Goal: Task Accomplishment & Management: Complete application form

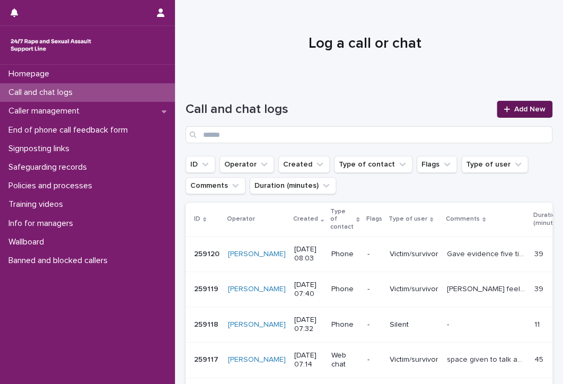
click at [516, 107] on span "Add New" at bounding box center [529, 108] width 31 height 7
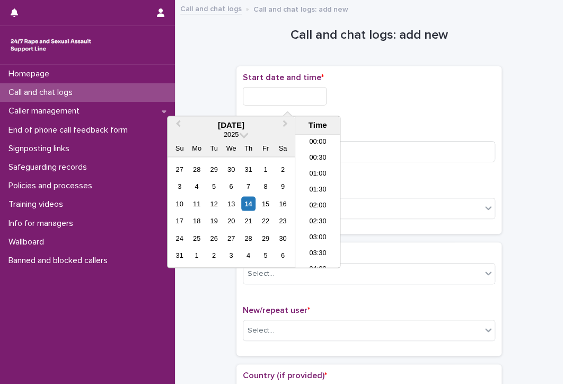
click at [253, 101] on input "text" at bounding box center [285, 96] width 84 height 19
click at [308, 180] on li "07:30" at bounding box center [317, 185] width 45 height 16
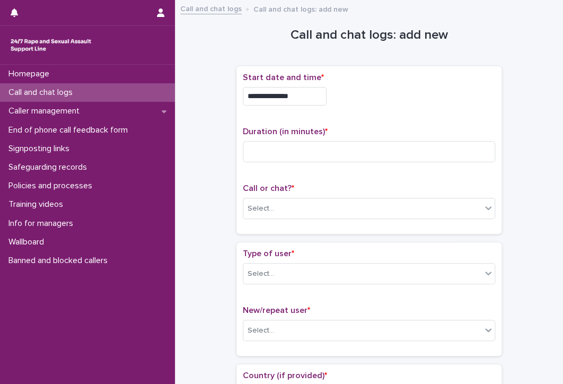
click at [308, 96] on input "**********" at bounding box center [285, 96] width 84 height 19
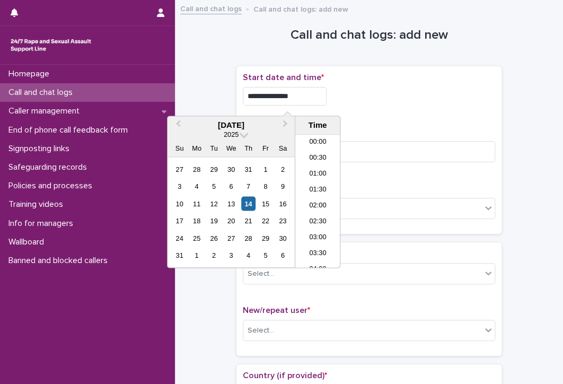
scroll to position [180, 0]
type input "**********"
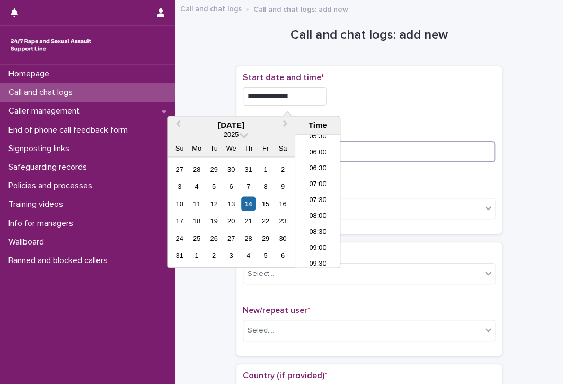
click at [420, 148] on input at bounding box center [369, 151] width 252 height 21
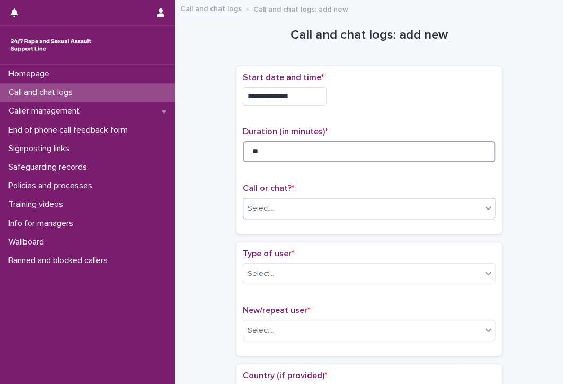
type input "**"
click at [365, 206] on div "Select..." at bounding box center [362, 208] width 238 height 17
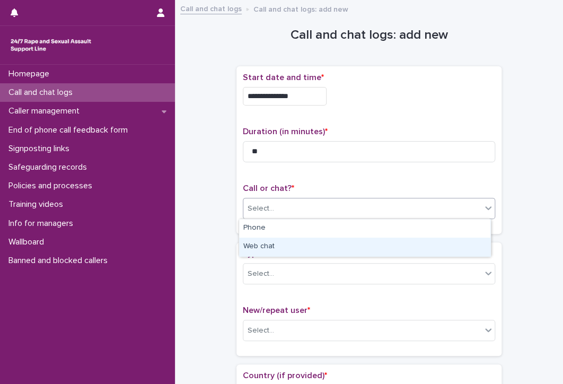
click at [287, 246] on div "Web chat" at bounding box center [364, 246] width 251 height 19
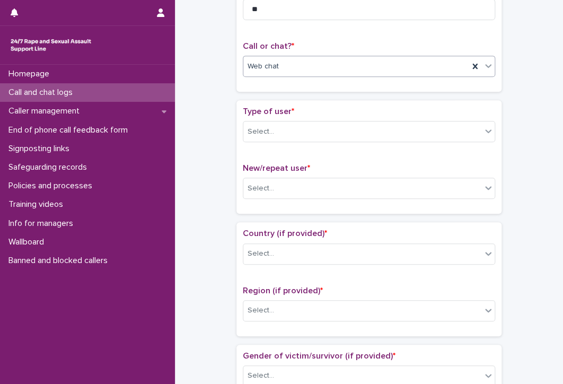
scroll to position [159, 0]
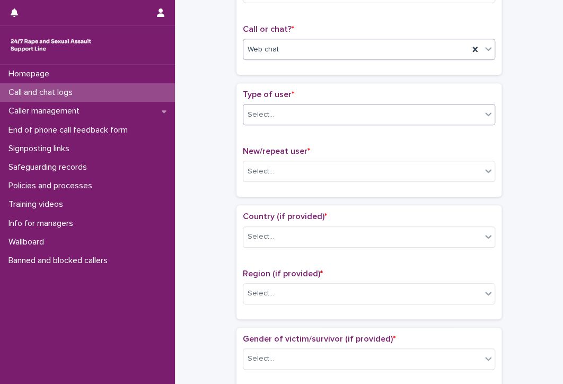
click at [282, 111] on div "Select..." at bounding box center [362, 114] width 238 height 17
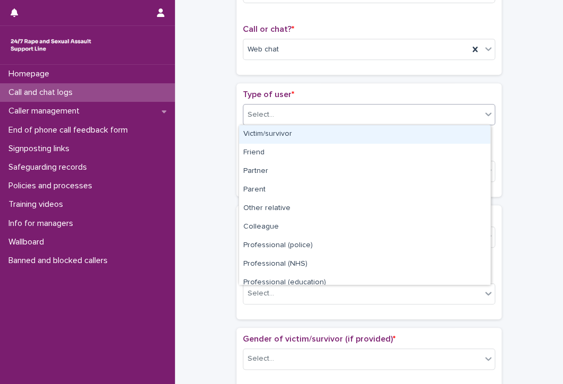
click at [284, 135] on div "Victim/survivor" at bounding box center [364, 134] width 251 height 19
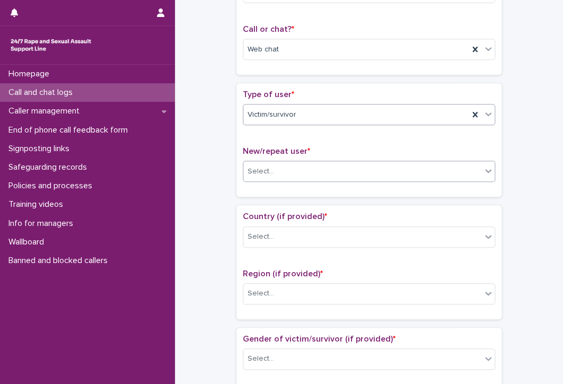
click at [280, 168] on div "Select..." at bounding box center [362, 171] width 238 height 17
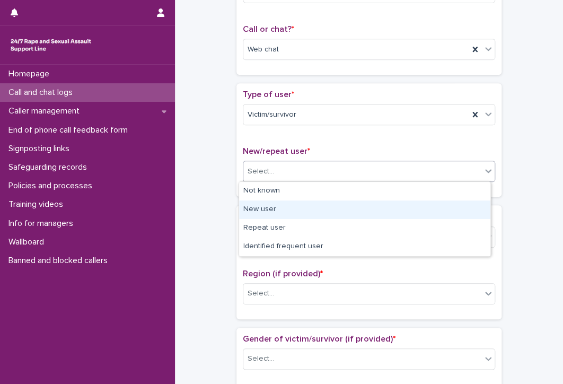
click at [272, 208] on div "New user" at bounding box center [364, 209] width 251 height 19
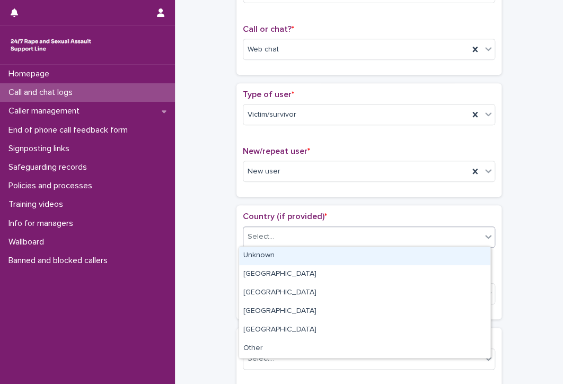
click at [321, 235] on div "Select..." at bounding box center [362, 236] width 238 height 17
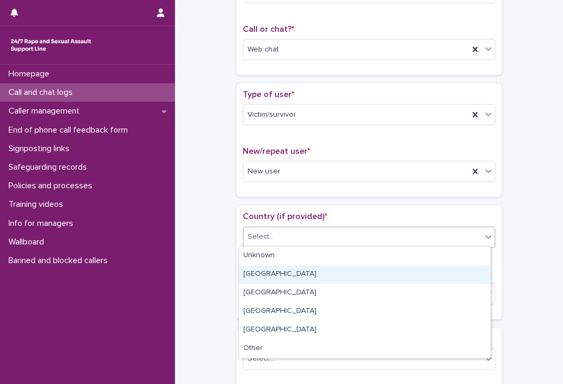
click at [263, 273] on div "[GEOGRAPHIC_DATA]" at bounding box center [364, 274] width 251 height 19
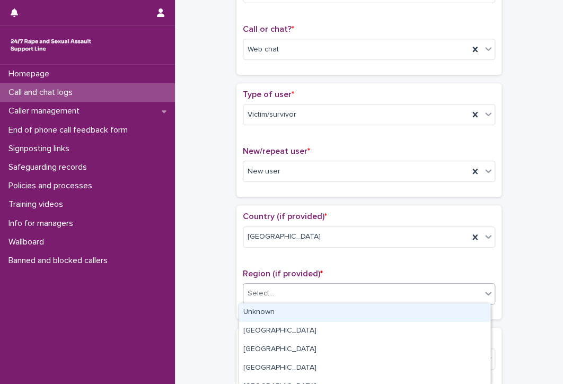
click at [273, 294] on div "Select..." at bounding box center [362, 293] width 238 height 17
click at [265, 309] on div "Unknown" at bounding box center [364, 312] width 251 height 19
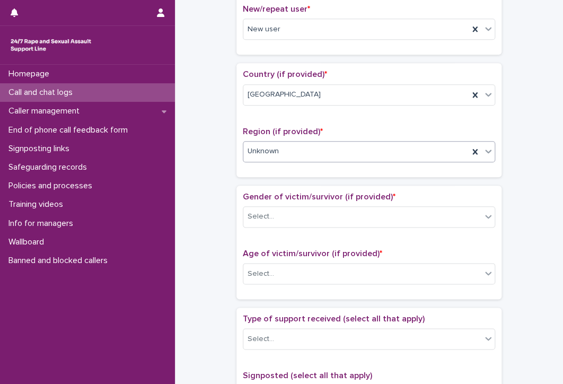
scroll to position [318, 0]
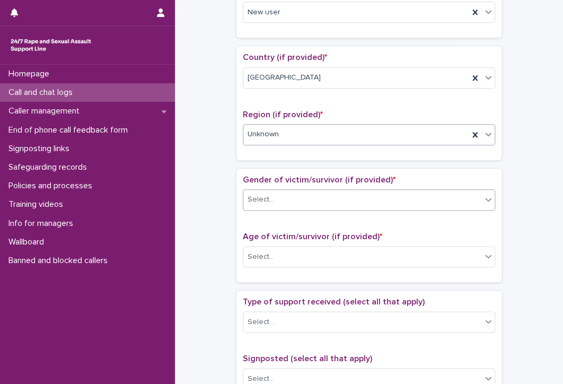
click at [262, 195] on div "Select..." at bounding box center [260, 199] width 26 height 11
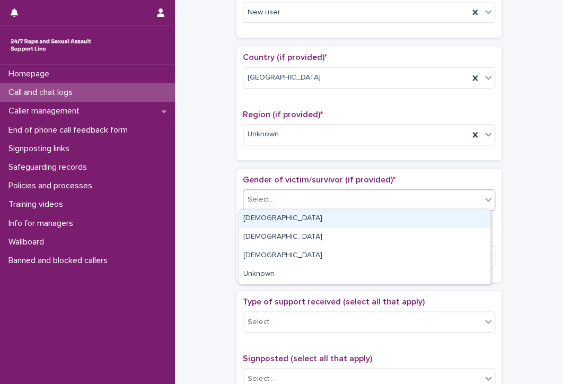
click at [290, 217] on div "[DEMOGRAPHIC_DATA]" at bounding box center [364, 218] width 251 height 19
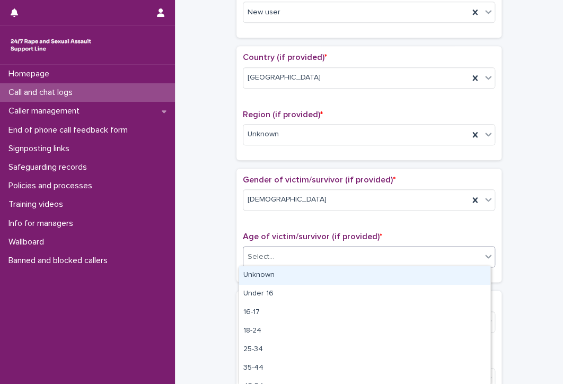
click at [292, 254] on div "Select..." at bounding box center [362, 256] width 238 height 17
click at [281, 270] on div "Unknown" at bounding box center [364, 275] width 251 height 19
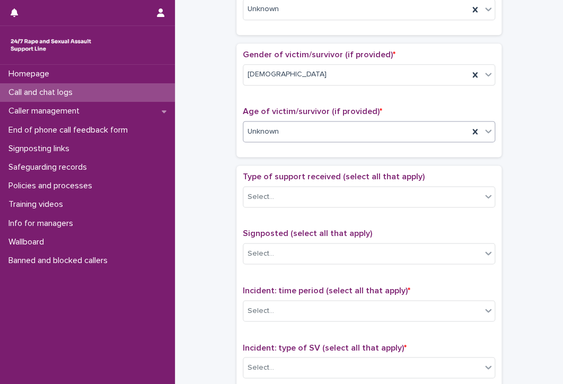
scroll to position [477, 0]
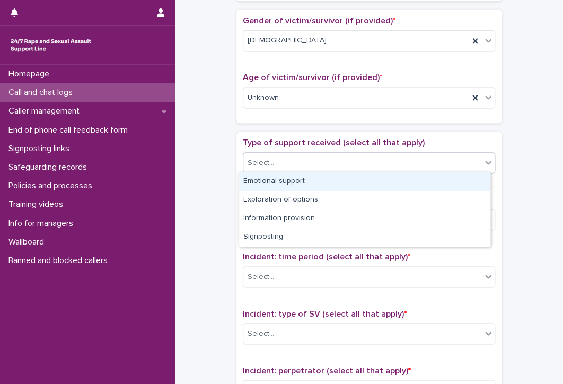
click at [285, 162] on div "Select..." at bounding box center [362, 162] width 238 height 17
click at [298, 180] on div "Emotional support" at bounding box center [364, 181] width 251 height 19
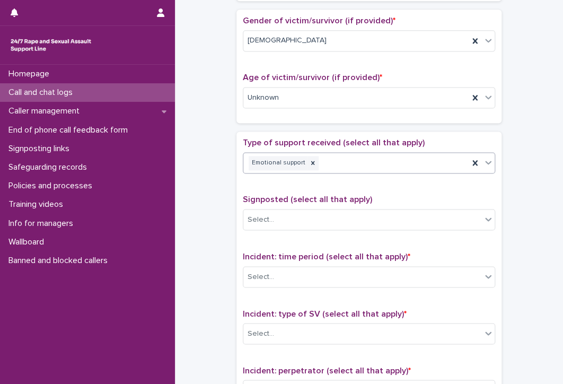
click at [373, 158] on div "Emotional support" at bounding box center [355, 163] width 225 height 19
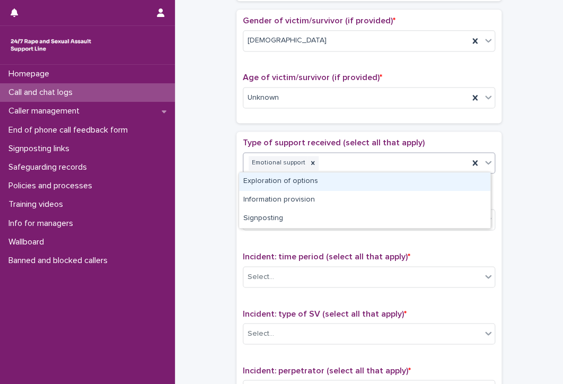
click at [357, 181] on div "Exploration of options" at bounding box center [364, 181] width 251 height 19
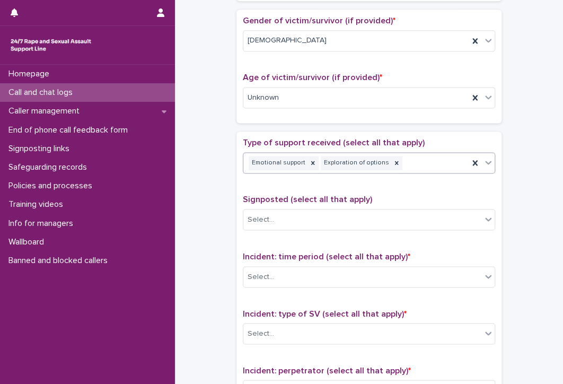
click at [396, 161] on div "Emotional support Exploration of options" at bounding box center [355, 163] width 225 height 19
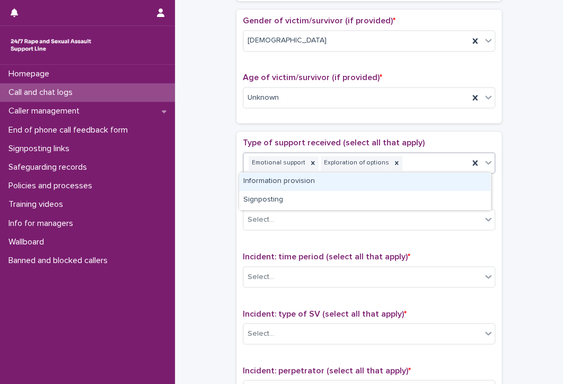
click at [396, 185] on div "Information provision" at bounding box center [364, 181] width 251 height 19
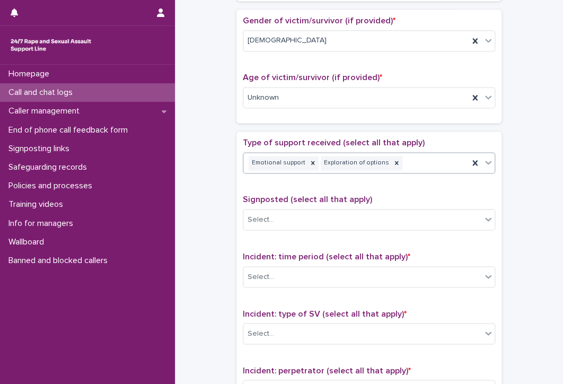
scroll to position [484, 0]
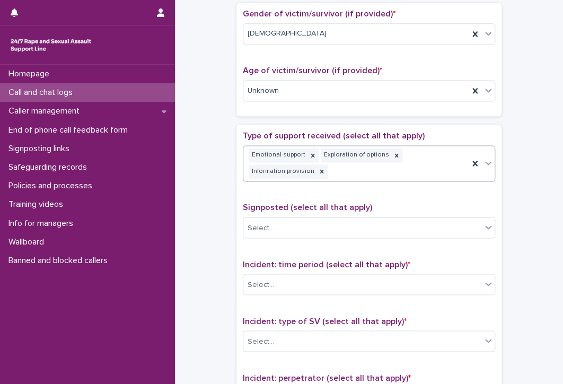
click at [426, 148] on div "Emotional support Exploration of options Information provision" at bounding box center [355, 163] width 225 height 35
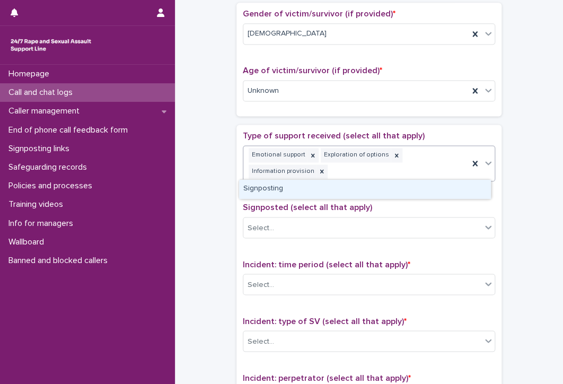
click at [370, 189] on div "Signposting" at bounding box center [364, 189] width 251 height 19
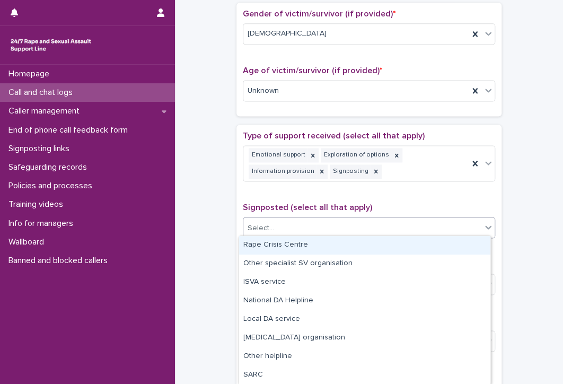
click at [305, 225] on div "Select..." at bounding box center [362, 227] width 238 height 17
click at [305, 246] on div "Rape Crisis Centre" at bounding box center [364, 245] width 251 height 19
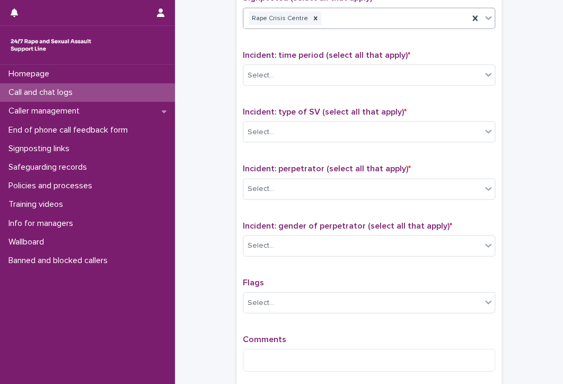
scroll to position [696, 0]
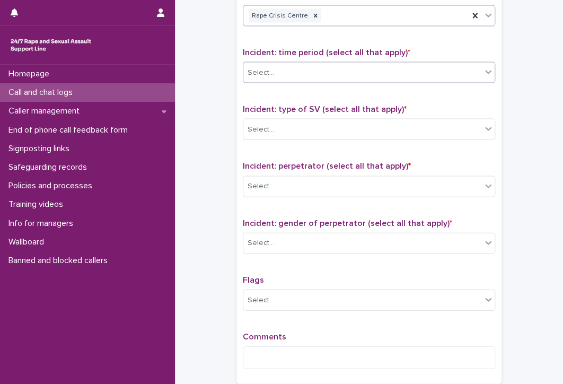
click at [314, 68] on div "Select..." at bounding box center [362, 72] width 238 height 17
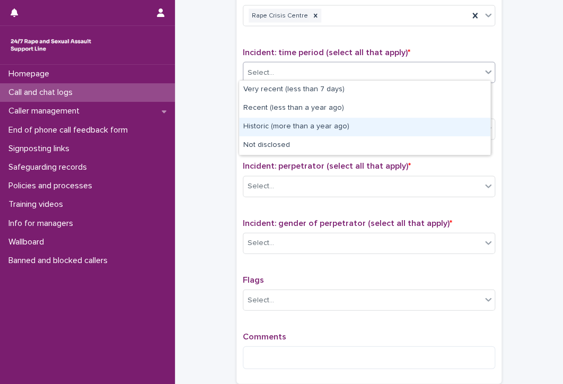
click at [325, 126] on div "Historic (more than a year ago)" at bounding box center [364, 127] width 251 height 19
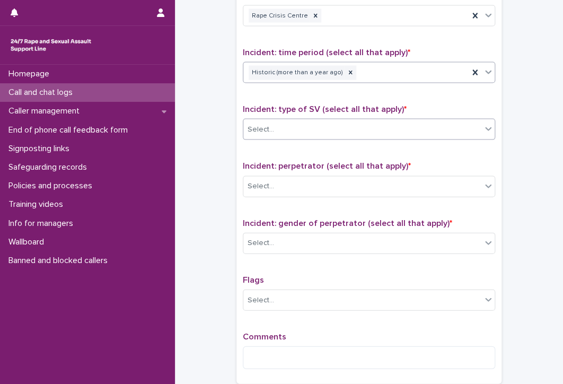
click at [274, 121] on div "Select..." at bounding box center [362, 128] width 238 height 17
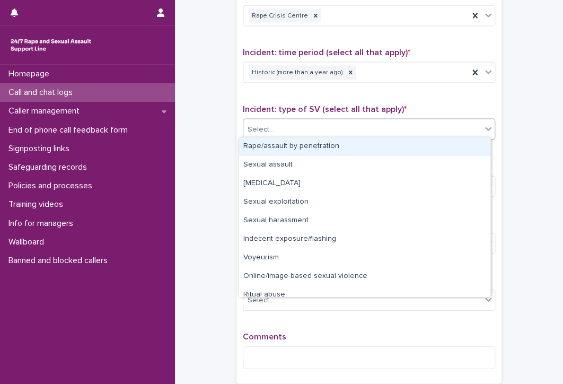
click at [360, 143] on div "Rape/assault by penetration" at bounding box center [364, 146] width 251 height 19
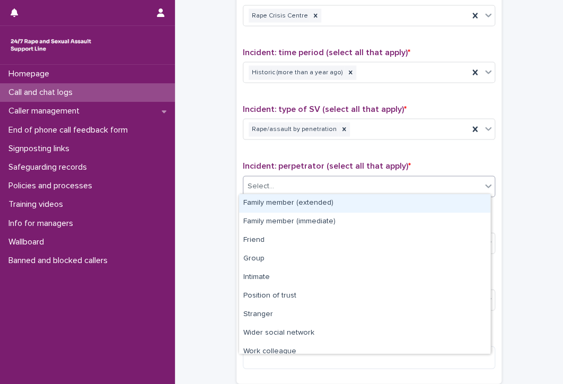
click at [348, 185] on div "Select..." at bounding box center [362, 185] width 238 height 17
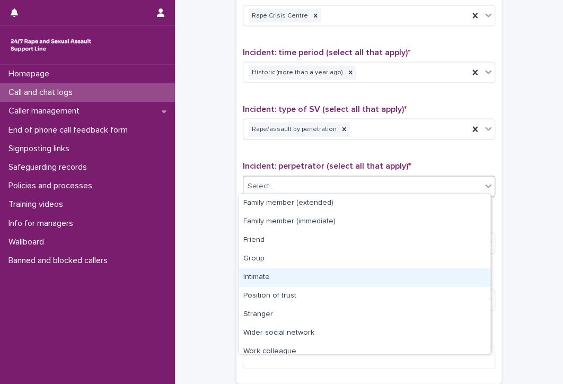
click at [272, 276] on div "Intimate" at bounding box center [364, 277] width 251 height 19
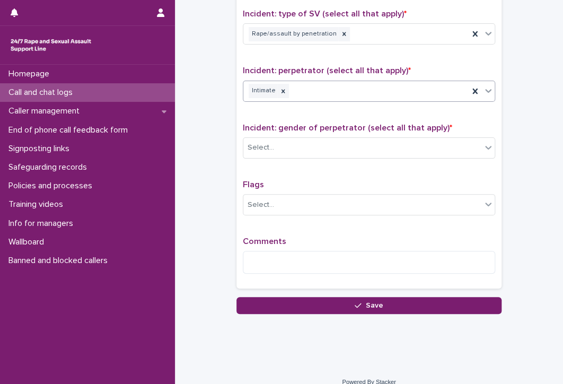
scroll to position [800, 0]
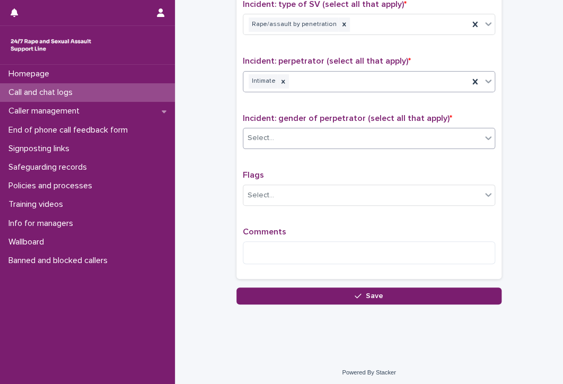
click at [307, 131] on div "Select..." at bounding box center [362, 137] width 238 height 17
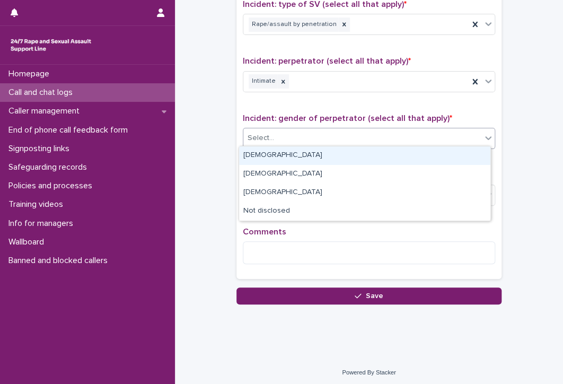
click at [290, 156] on div "[DEMOGRAPHIC_DATA]" at bounding box center [364, 155] width 251 height 19
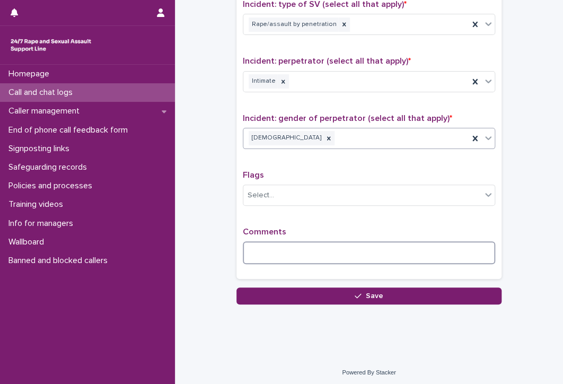
click at [288, 248] on textarea at bounding box center [369, 252] width 252 height 23
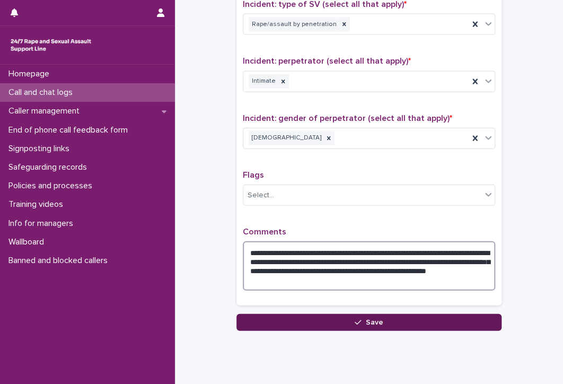
type textarea "**********"
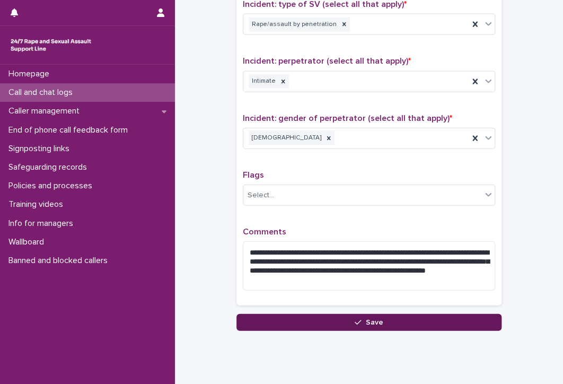
click at [308, 326] on button "Save" at bounding box center [368, 322] width 265 height 17
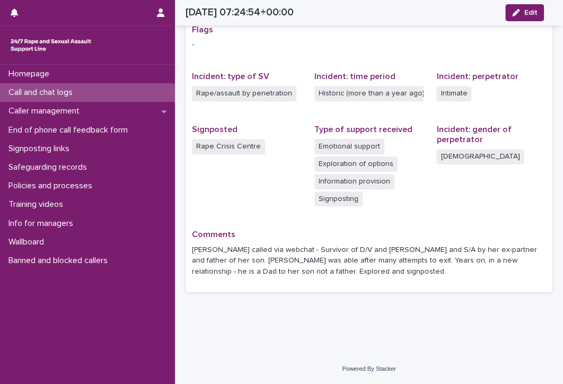
scroll to position [212, 0]
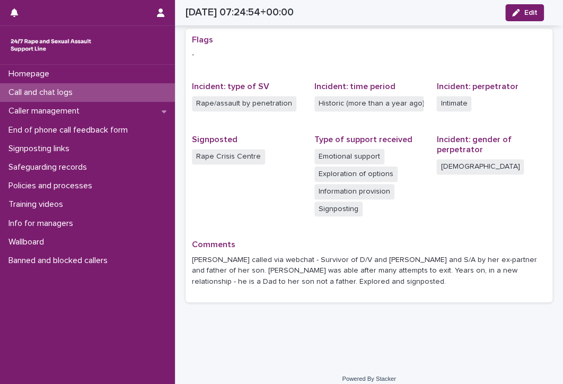
click at [46, 91] on p "Call and chat logs" at bounding box center [42, 92] width 77 height 10
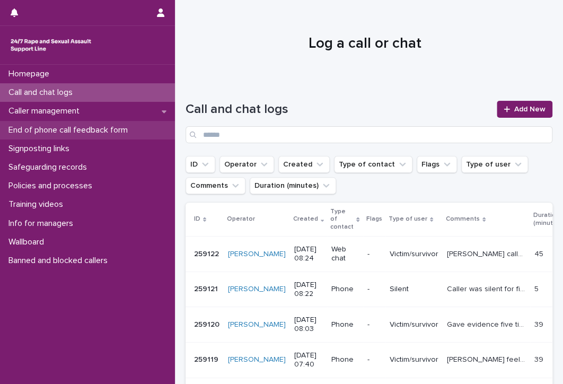
click at [54, 128] on p "End of phone call feedback form" at bounding box center [70, 130] width 132 height 10
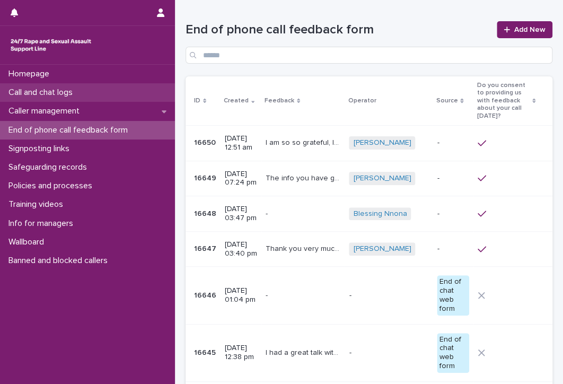
click at [61, 87] on p "Call and chat logs" at bounding box center [42, 92] width 77 height 10
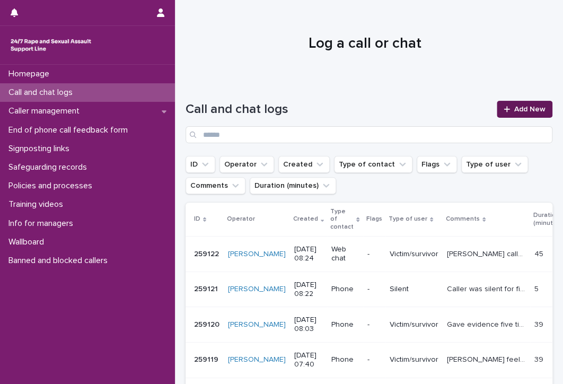
click at [503, 110] on icon at bounding box center [506, 108] width 6 height 7
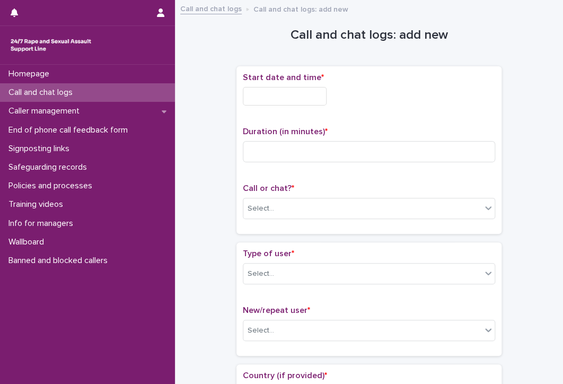
click at [298, 93] on input "text" at bounding box center [285, 96] width 84 height 19
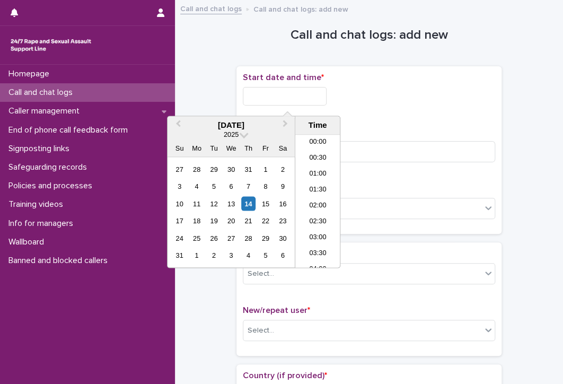
scroll to position [212, 0]
click at [317, 196] on li "08:30" at bounding box center [317, 201] width 45 height 16
type input "**********"
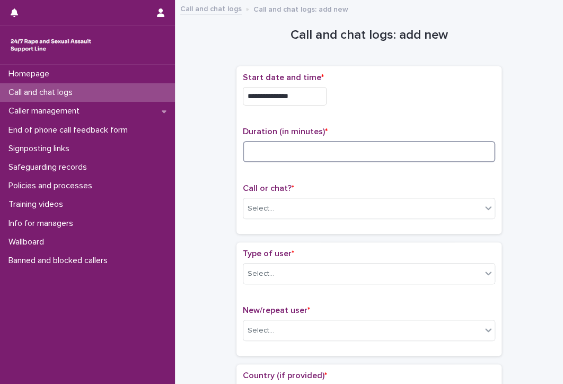
click at [328, 154] on input at bounding box center [369, 151] width 252 height 21
type input "*"
click at [299, 206] on div "Select..." at bounding box center [362, 208] width 238 height 17
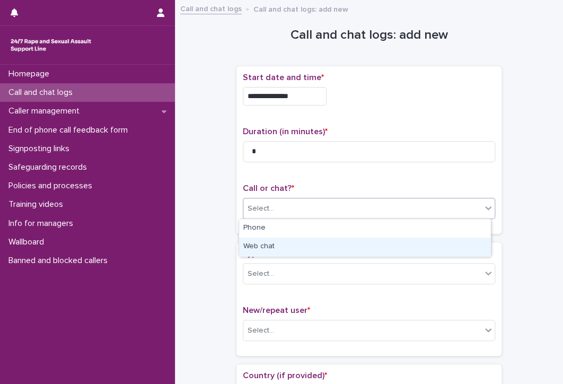
click at [287, 244] on div "Web chat" at bounding box center [364, 246] width 251 height 19
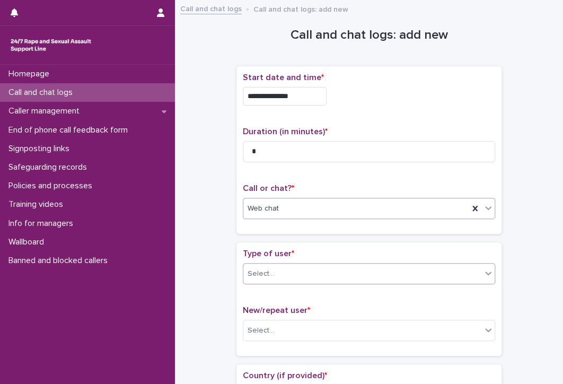
click at [247, 271] on div "Select..." at bounding box center [260, 273] width 26 height 11
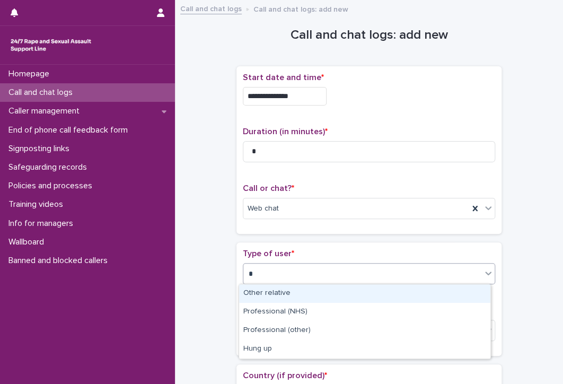
type input "**"
click at [292, 298] on div "Hung up" at bounding box center [364, 293] width 251 height 19
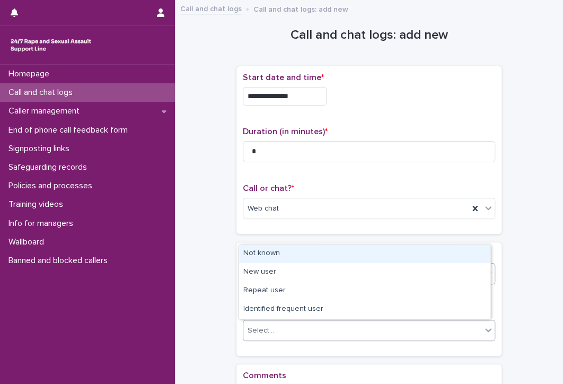
click at [301, 330] on div "Select..." at bounding box center [362, 330] width 238 height 17
click at [298, 251] on div "Not known" at bounding box center [364, 253] width 251 height 19
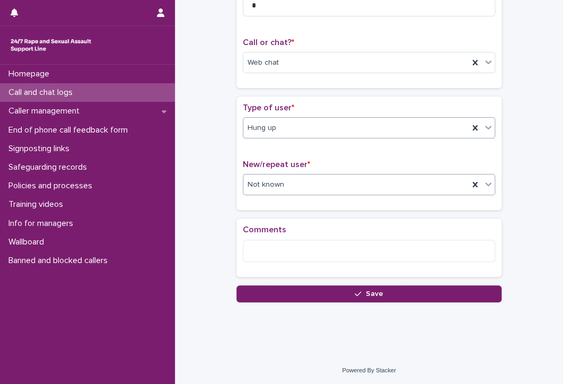
scroll to position [146, 0]
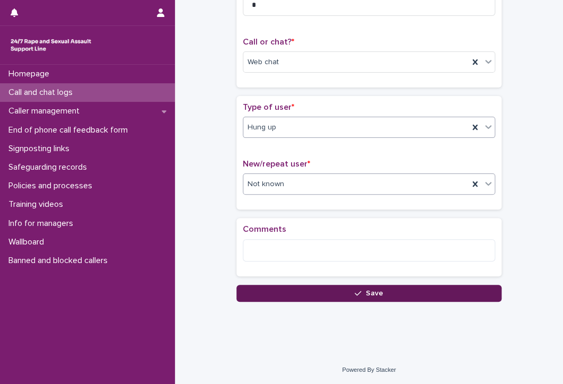
click at [291, 289] on button "Save" at bounding box center [368, 293] width 265 height 17
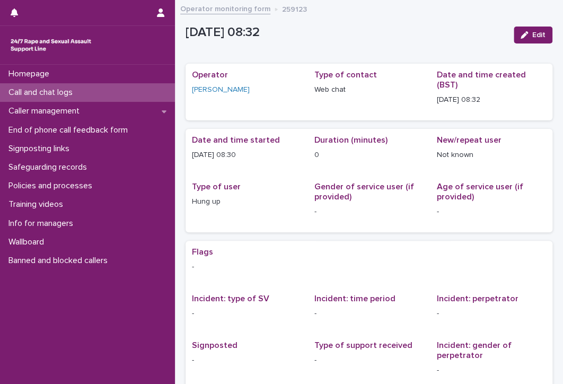
click at [48, 89] on p "Call and chat logs" at bounding box center [42, 92] width 77 height 10
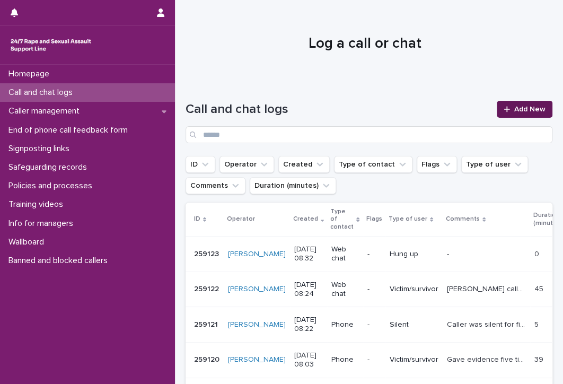
click at [530, 110] on span "Add New" at bounding box center [529, 108] width 31 height 7
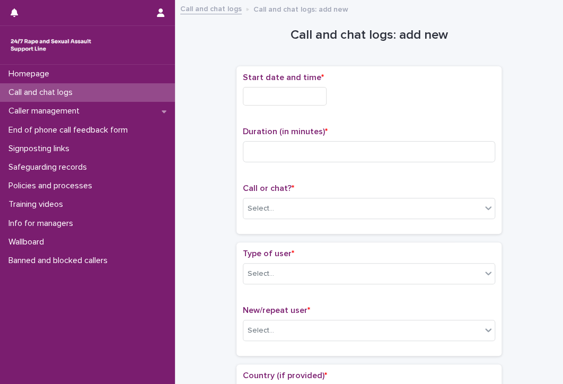
click at [308, 91] on input "text" at bounding box center [285, 96] width 84 height 19
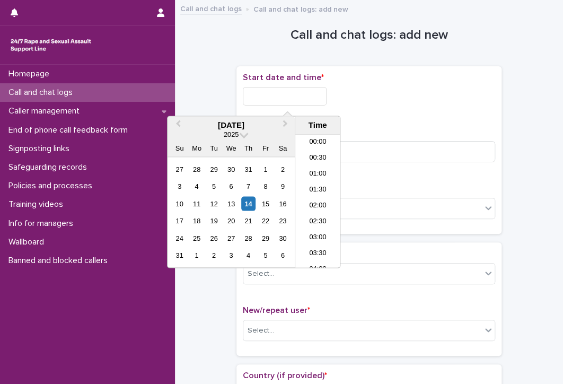
scroll to position [212, 0]
click at [313, 199] on li "08:30" at bounding box center [317, 201] width 45 height 16
click at [305, 102] on input "**********" at bounding box center [285, 96] width 84 height 19
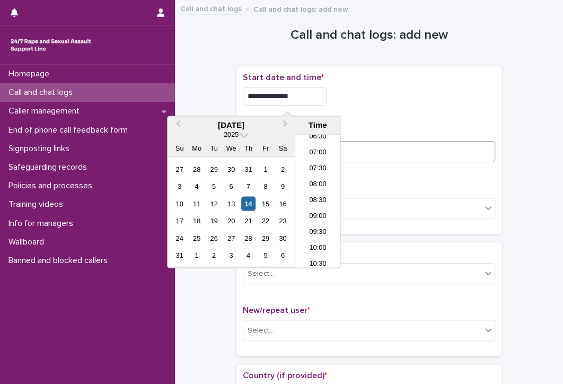
type input "**********"
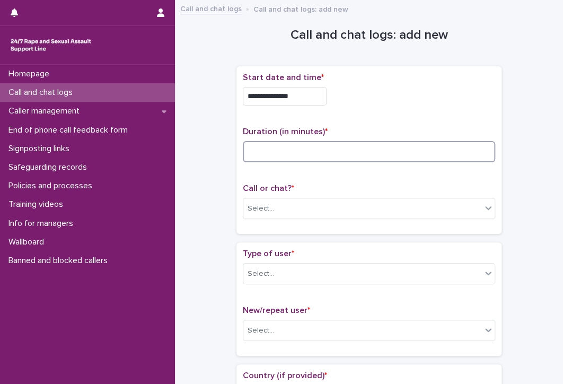
click at [385, 149] on input at bounding box center [369, 151] width 252 height 21
type input "*"
click at [321, 206] on div "Select..." at bounding box center [362, 208] width 238 height 17
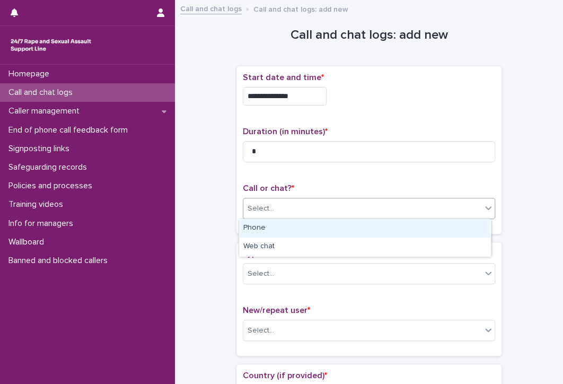
click at [308, 227] on div "Phone" at bounding box center [364, 228] width 251 height 19
click at [248, 203] on span "Phone" at bounding box center [258, 208] width 22 height 11
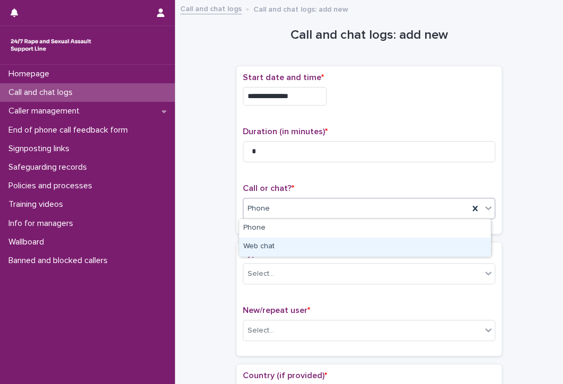
click at [244, 244] on div "Web chat" at bounding box center [364, 246] width 251 height 19
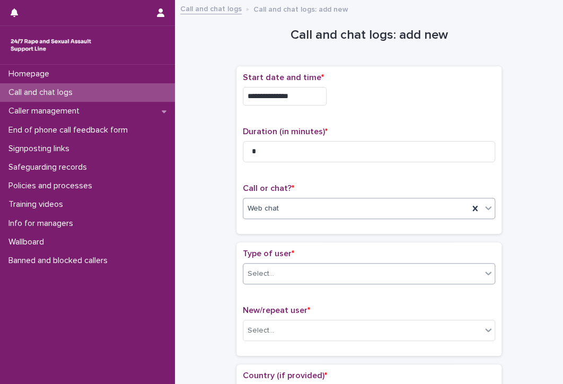
click at [247, 268] on div "Select..." at bounding box center [260, 273] width 26 height 11
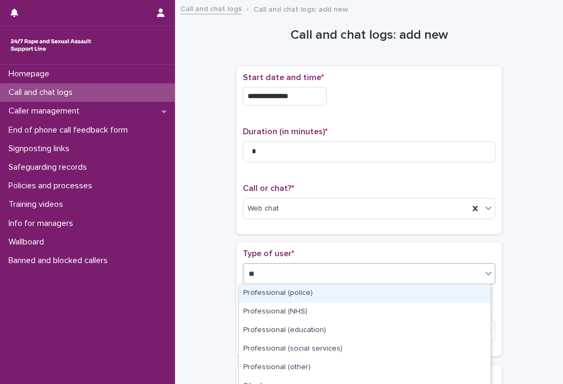
type input "***"
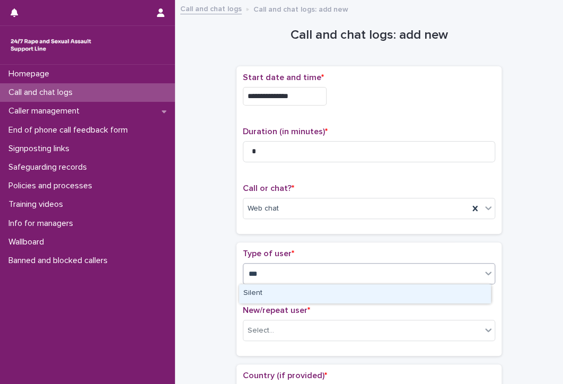
click at [288, 292] on div "Silent" at bounding box center [364, 293] width 251 height 19
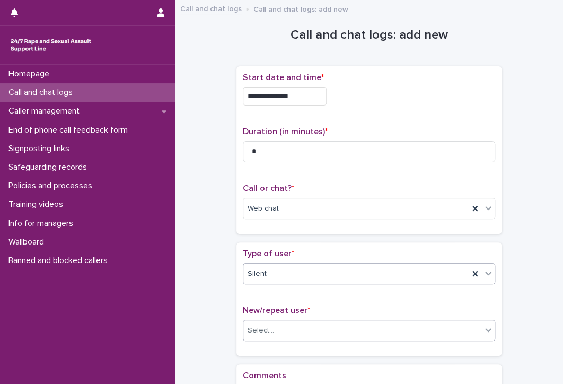
click at [286, 324] on div "Select..." at bounding box center [362, 330] width 238 height 17
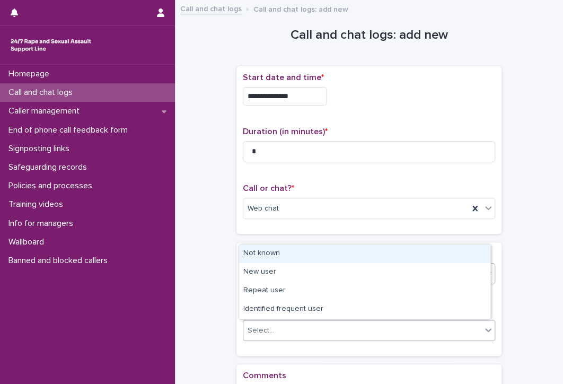
click at [277, 252] on div "Not known" at bounding box center [364, 253] width 251 height 19
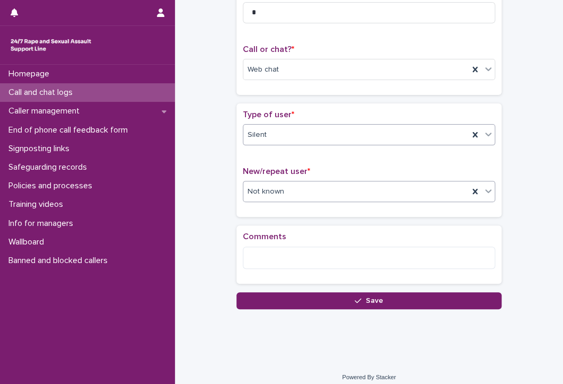
scroll to position [146, 0]
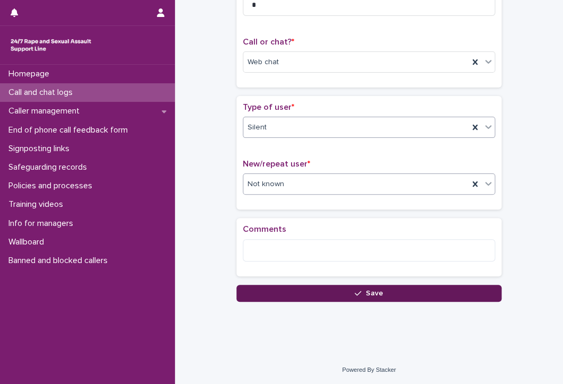
click at [368, 291] on span "Save" at bounding box center [374, 292] width 17 height 7
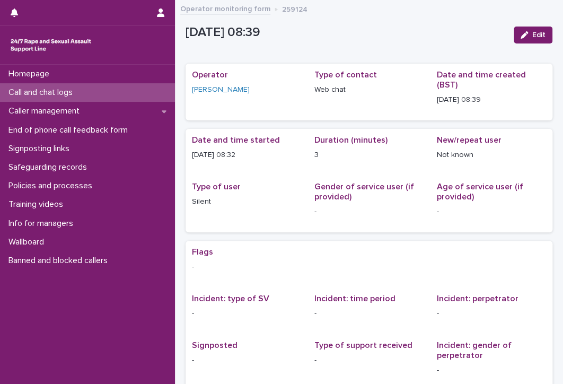
click at [52, 90] on p "Call and chat logs" at bounding box center [42, 92] width 77 height 10
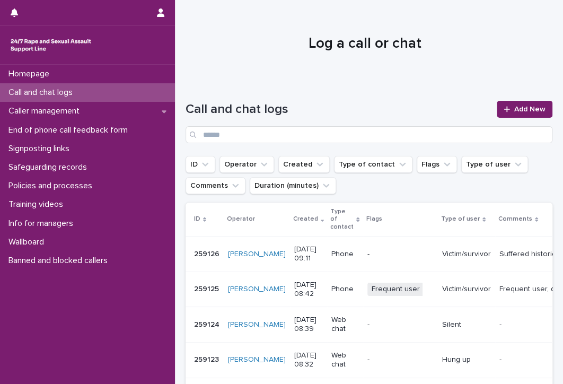
click at [21, 88] on p "Call and chat logs" at bounding box center [42, 92] width 77 height 10
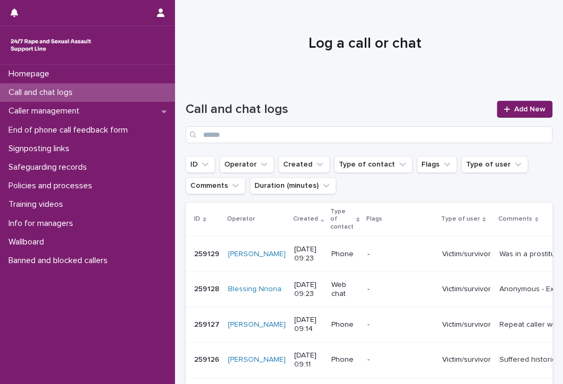
click at [0, 83] on link "Call and chat logs" at bounding box center [87, 92] width 175 height 19
click at [527, 108] on span "Add New" at bounding box center [529, 108] width 31 height 7
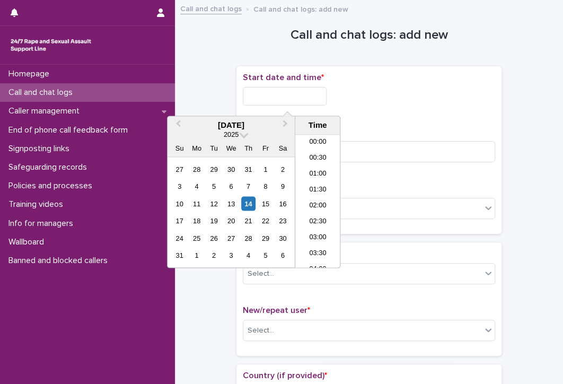
click at [284, 93] on input "text" at bounding box center [285, 96] width 84 height 19
click at [316, 197] on li "09:30" at bounding box center [317, 201] width 45 height 16
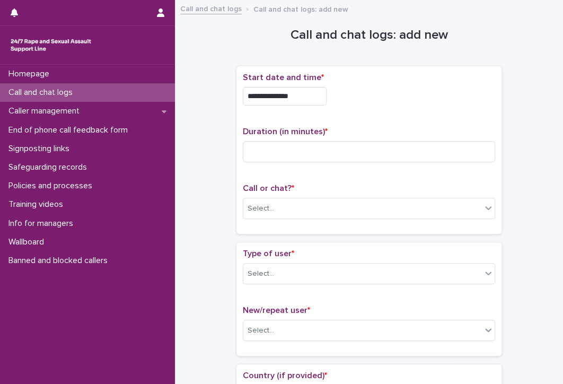
click at [316, 95] on input "**********" at bounding box center [285, 96] width 84 height 19
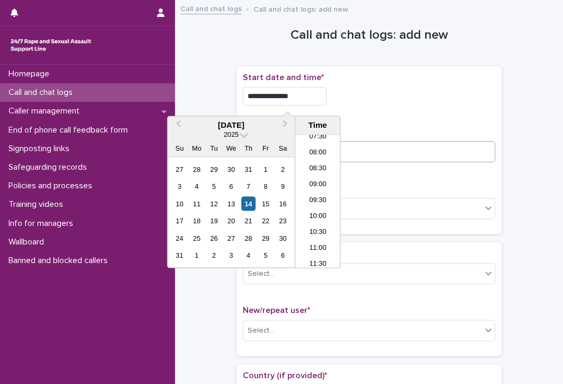
type input "**********"
click at [362, 145] on input at bounding box center [369, 151] width 252 height 21
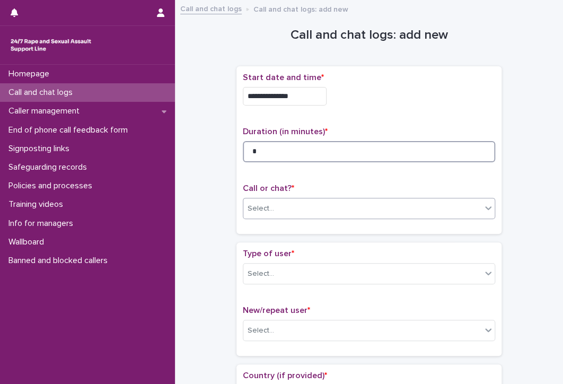
type input "*"
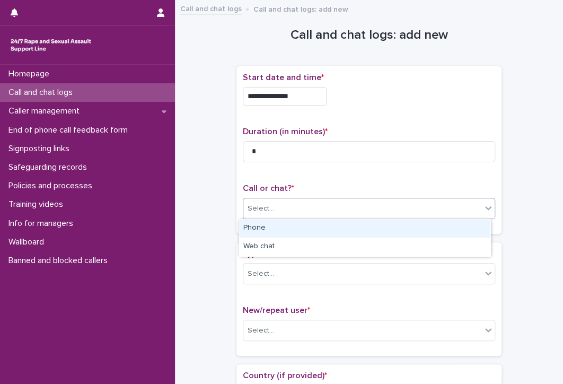
click at [307, 208] on div "Select..." at bounding box center [362, 208] width 238 height 17
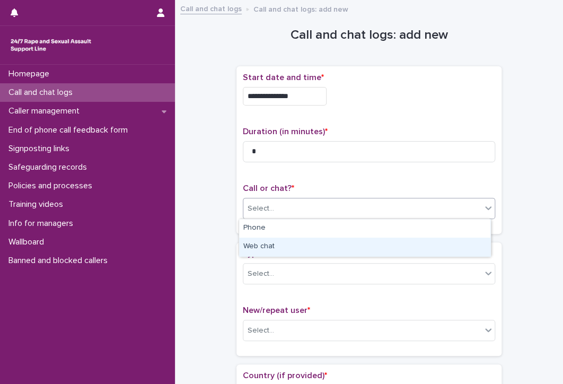
click at [296, 249] on div "Web chat" at bounding box center [364, 246] width 251 height 19
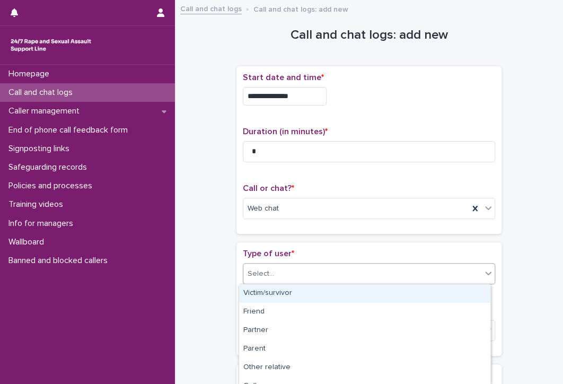
click at [289, 276] on div "Select..." at bounding box center [362, 273] width 238 height 17
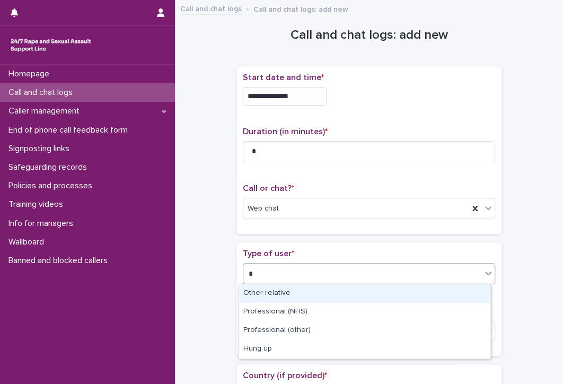
type input "**"
click at [282, 295] on div "Hung up" at bounding box center [364, 293] width 251 height 19
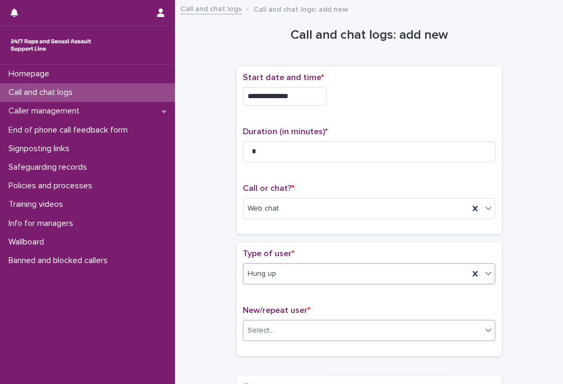
click at [276, 329] on div "Select..." at bounding box center [362, 330] width 238 height 17
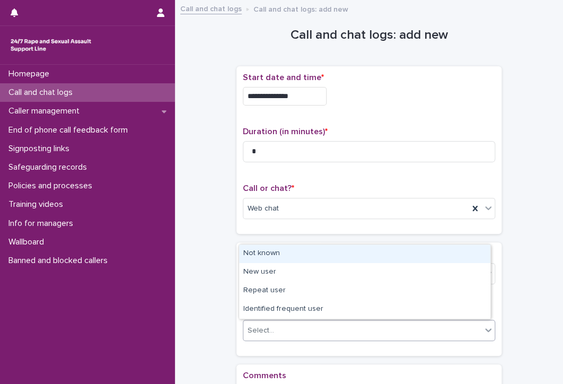
click at [318, 251] on div "Not known" at bounding box center [364, 253] width 251 height 19
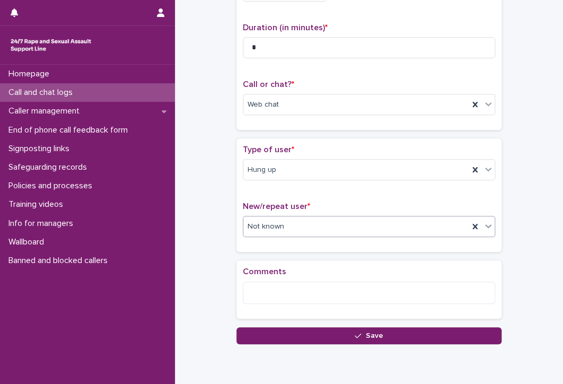
scroll to position [146, 0]
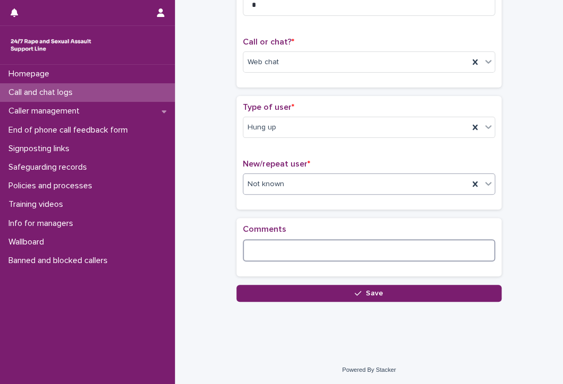
click at [262, 250] on textarea at bounding box center [369, 250] width 252 height 23
type textarea "*"
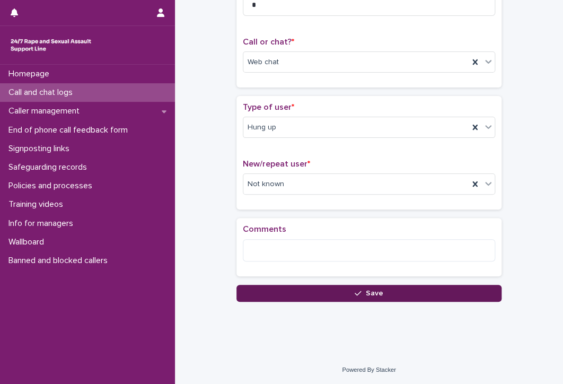
click at [378, 290] on span "Save" at bounding box center [374, 292] width 17 height 7
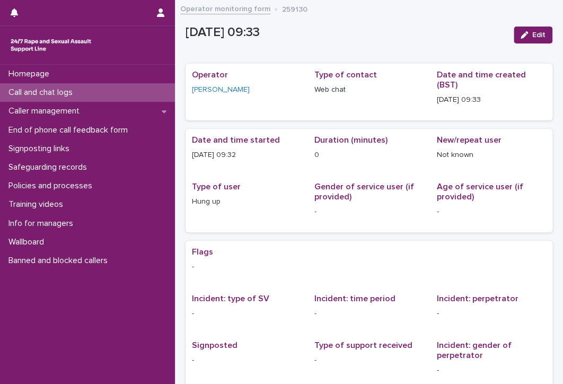
click at [64, 91] on p "Call and chat logs" at bounding box center [42, 92] width 77 height 10
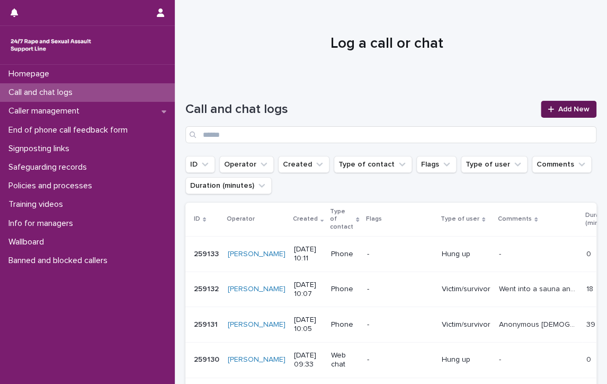
click at [562, 104] on link "Add New" at bounding box center [569, 109] width 56 height 17
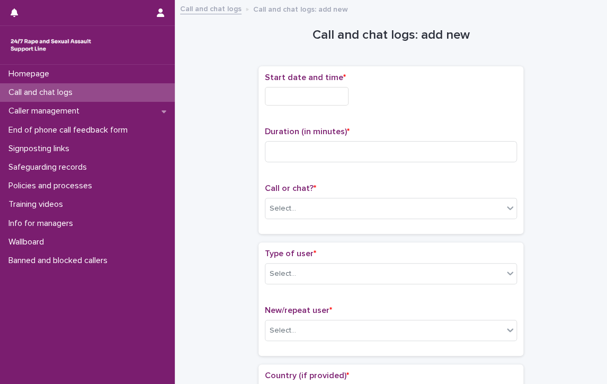
click at [315, 90] on input "text" at bounding box center [307, 96] width 84 height 19
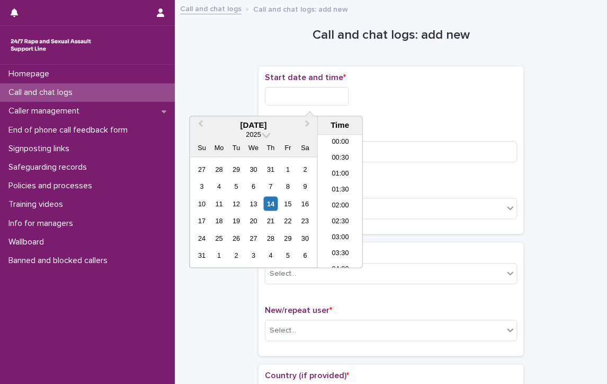
scroll to position [276, 0]
click at [338, 163] on li "09:30" at bounding box center [339, 170] width 45 height 16
click at [334, 96] on input "**********" at bounding box center [307, 96] width 84 height 19
type input "**********"
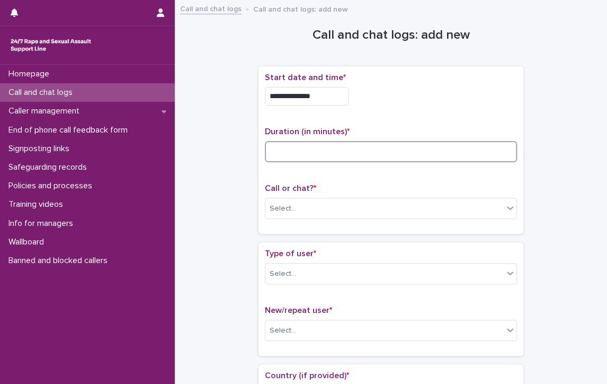
click at [387, 149] on input at bounding box center [391, 151] width 252 height 21
type input "**"
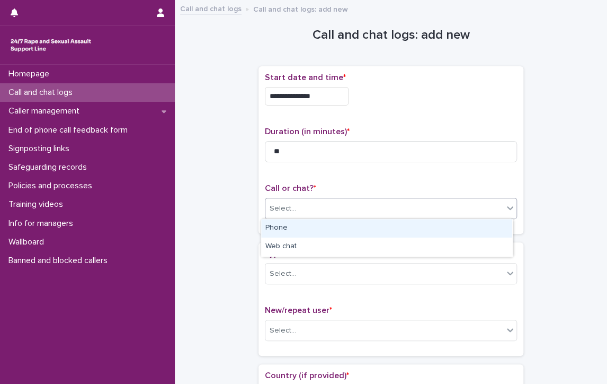
click at [398, 209] on div "Select..." at bounding box center [384, 208] width 238 height 17
drag, startPoint x: 322, startPoint y: 225, endPoint x: 323, endPoint y: 239, distance: 14.3
click at [322, 225] on div "Phone" at bounding box center [386, 228] width 251 height 19
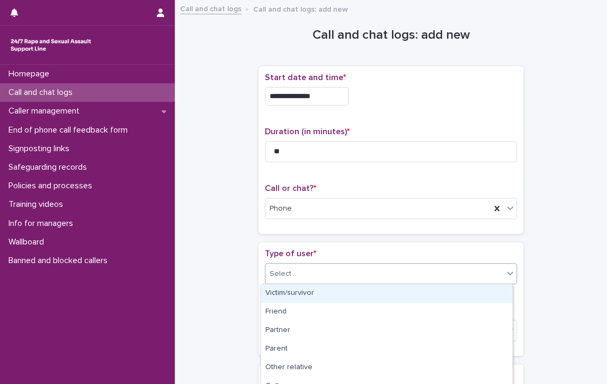
click at [294, 269] on div "Select..." at bounding box center [384, 273] width 238 height 17
click at [288, 290] on div "Victim/survivor" at bounding box center [386, 293] width 251 height 19
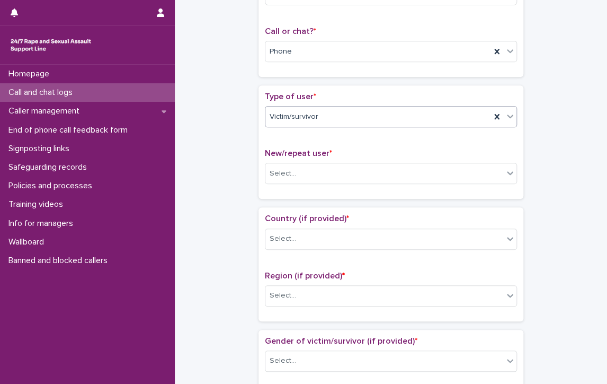
scroll to position [159, 0]
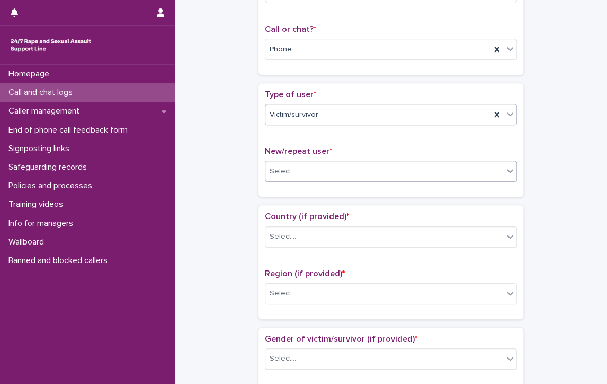
click at [280, 166] on div "Select..." at bounding box center [283, 171] width 26 height 11
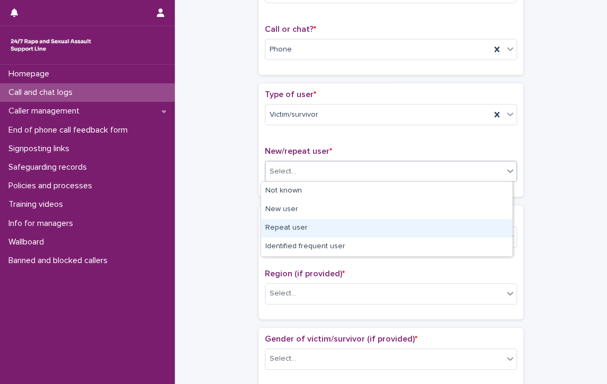
drag, startPoint x: 329, startPoint y: 217, endPoint x: 335, endPoint y: 226, distance: 11.2
click at [335, 226] on div "Repeat user" at bounding box center [386, 228] width 251 height 19
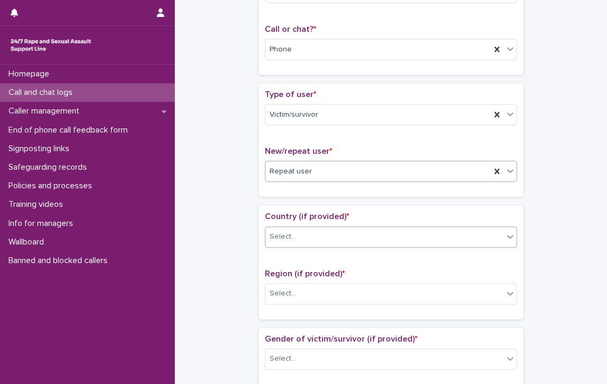
click at [336, 234] on div "Select..." at bounding box center [384, 236] width 238 height 17
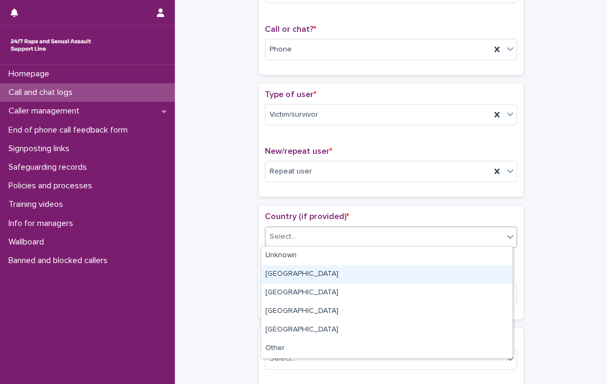
click at [271, 271] on div "[GEOGRAPHIC_DATA]" at bounding box center [386, 274] width 251 height 19
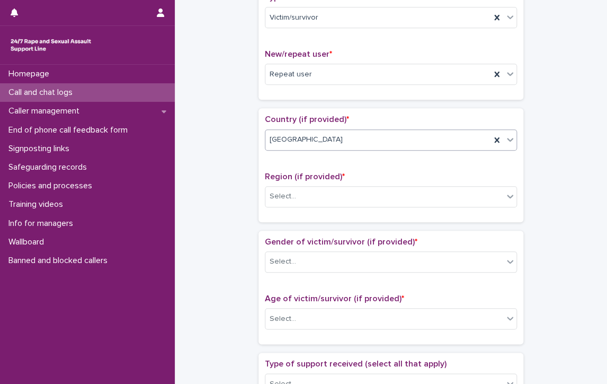
scroll to position [265, 0]
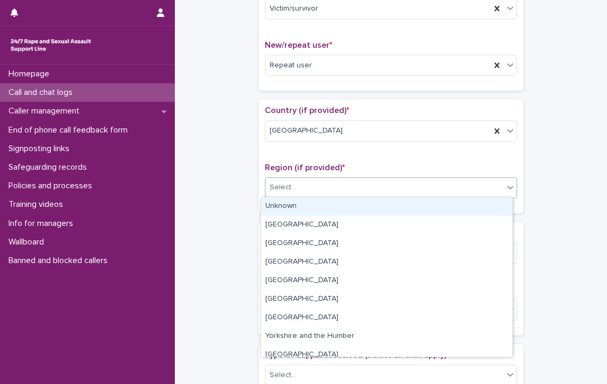
click at [358, 186] on div "Select..." at bounding box center [384, 187] width 238 height 17
click at [318, 205] on div "Unknown" at bounding box center [386, 206] width 251 height 19
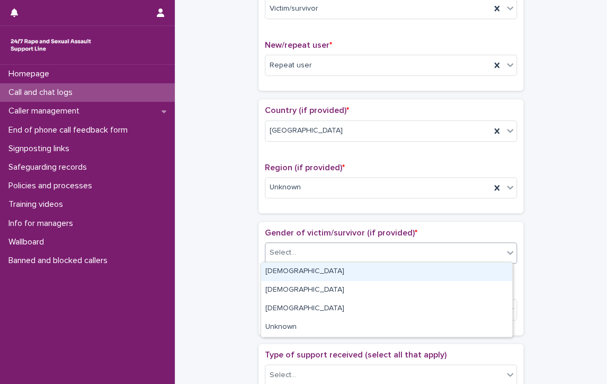
drag, startPoint x: 317, startPoint y: 250, endPoint x: 318, endPoint y: 271, distance: 21.2
click at [317, 252] on div "Select..." at bounding box center [384, 252] width 238 height 17
click at [318, 273] on div "[DEMOGRAPHIC_DATA]" at bounding box center [386, 271] width 251 height 19
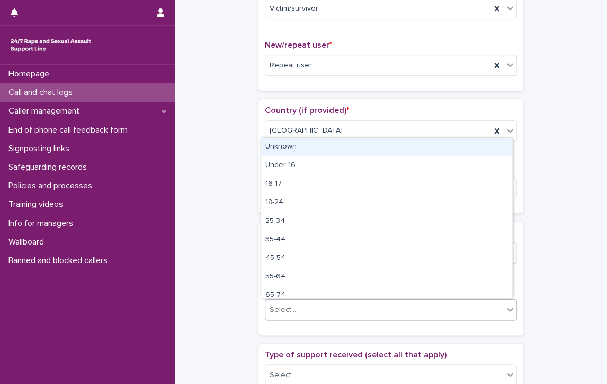
click at [326, 311] on div "Select..." at bounding box center [384, 309] width 238 height 17
click at [319, 148] on div "Unknown" at bounding box center [386, 147] width 251 height 19
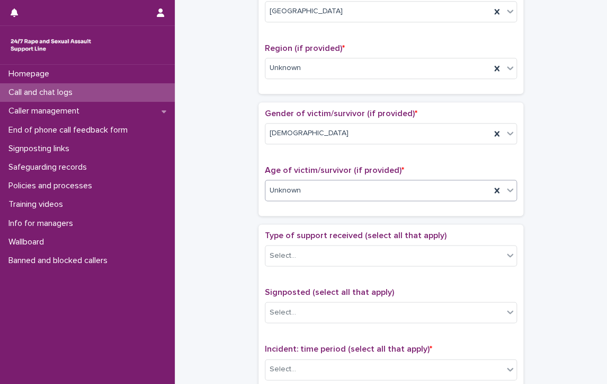
scroll to position [424, 0]
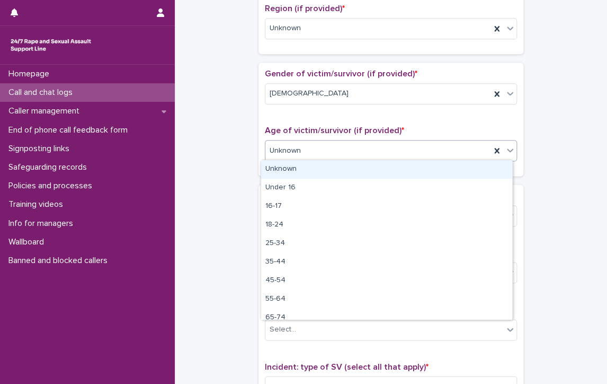
click at [319, 148] on div "Unknown" at bounding box center [377, 150] width 225 height 17
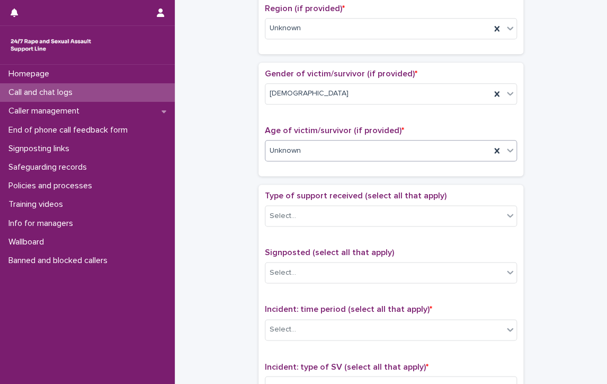
click at [319, 148] on div "Unknown" at bounding box center [377, 150] width 225 height 17
click at [321, 216] on div "Select..." at bounding box center [384, 215] width 238 height 17
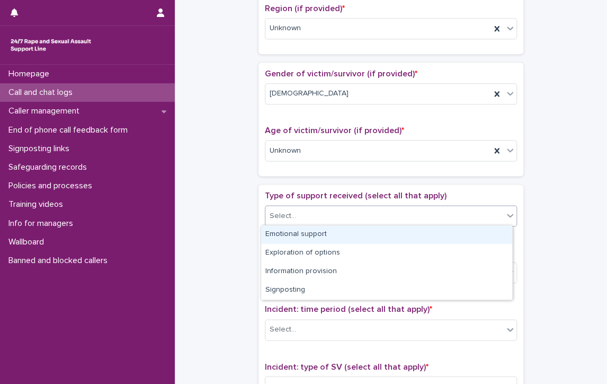
click at [322, 235] on div "Emotional support" at bounding box center [386, 234] width 251 height 19
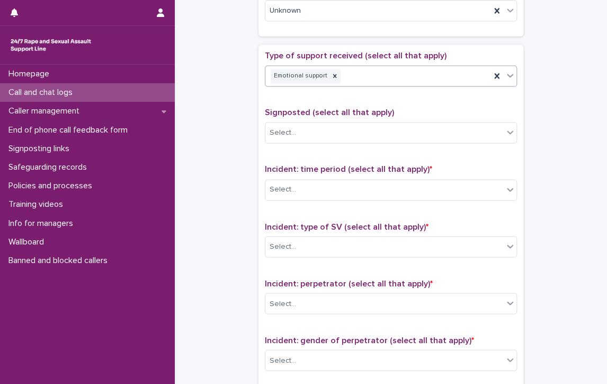
scroll to position [583, 0]
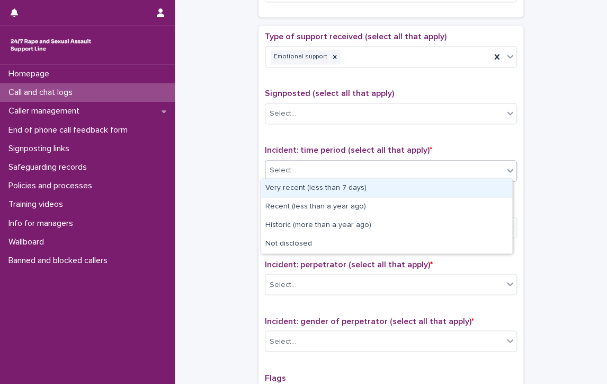
click at [285, 165] on div "Select..." at bounding box center [283, 170] width 26 height 11
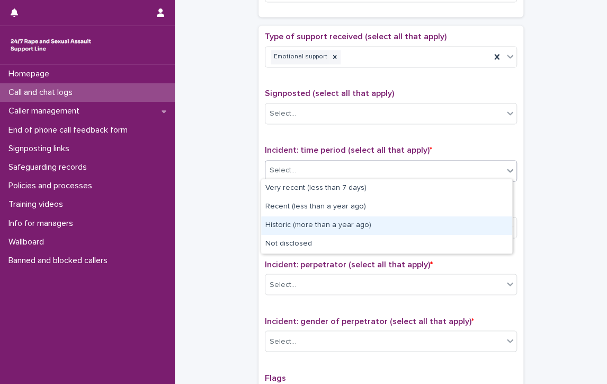
click at [409, 223] on div "Historic (more than a year ago)" at bounding box center [386, 225] width 251 height 19
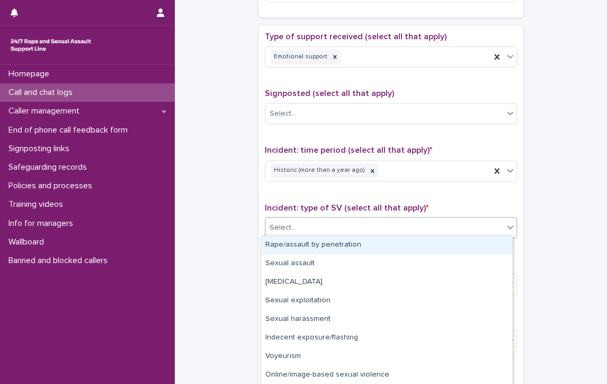
click at [403, 223] on div "Select..." at bounding box center [384, 226] width 238 height 17
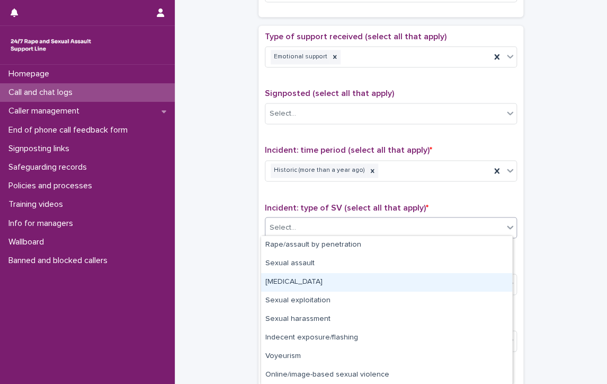
click at [329, 282] on div "[MEDICAL_DATA]" at bounding box center [386, 282] width 251 height 19
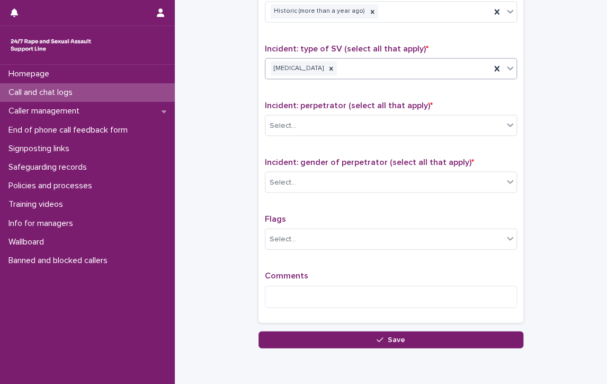
scroll to position [786, 0]
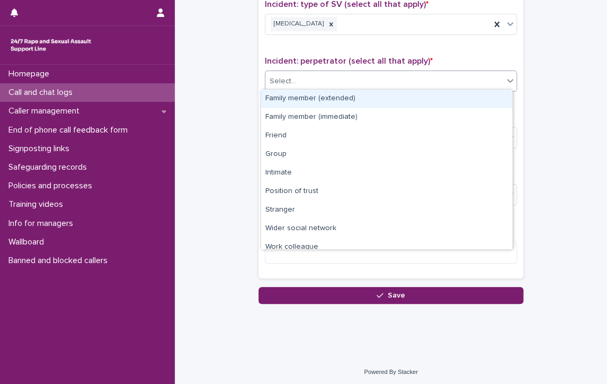
click at [326, 73] on div "Select..." at bounding box center [384, 81] width 238 height 17
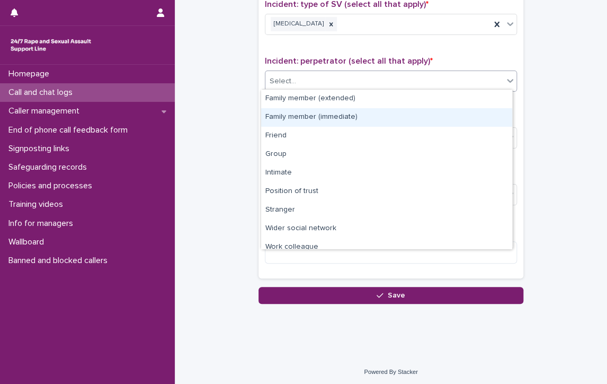
click at [370, 116] on div "Family member (immediate)" at bounding box center [386, 117] width 251 height 19
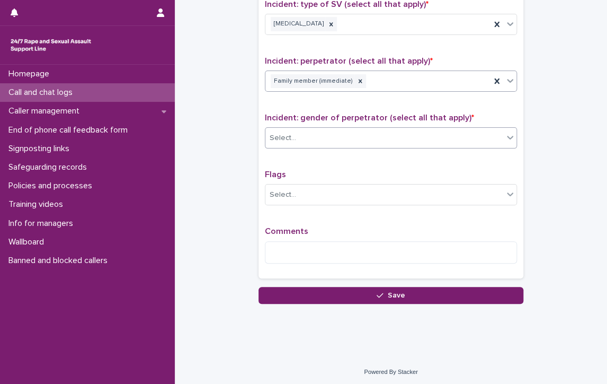
click at [381, 130] on div "Select..." at bounding box center [384, 137] width 238 height 17
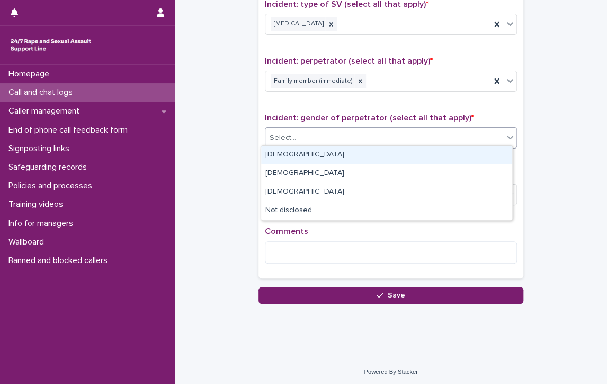
click at [381, 157] on div "[DEMOGRAPHIC_DATA]" at bounding box center [386, 155] width 251 height 19
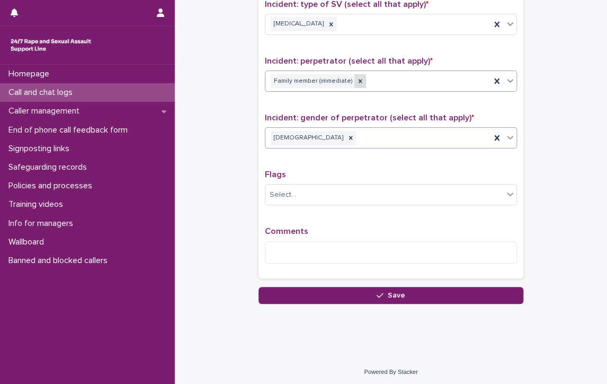
click at [357, 77] on icon at bounding box center [360, 80] width 7 height 7
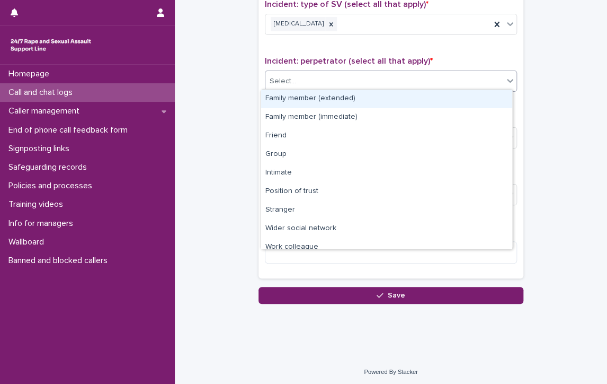
click at [301, 76] on div "Select..." at bounding box center [384, 81] width 238 height 17
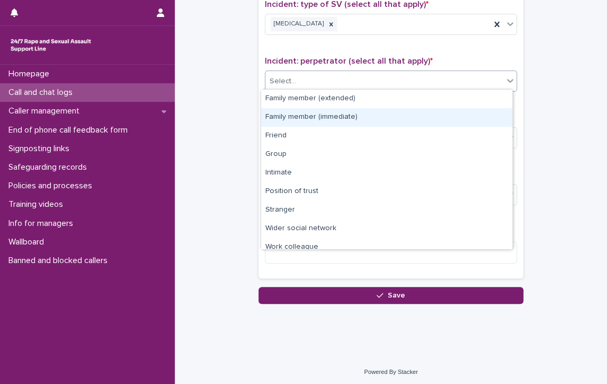
click at [400, 116] on div "Family member (immediate)" at bounding box center [386, 117] width 251 height 19
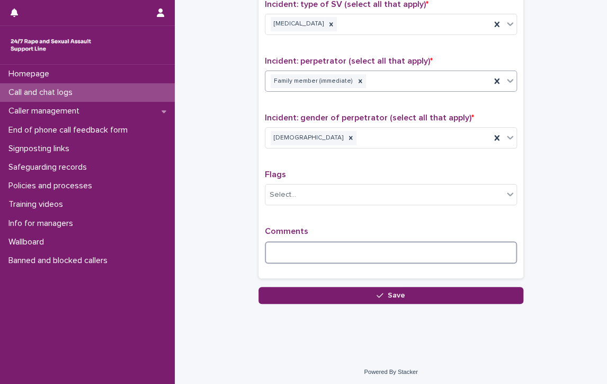
click at [290, 248] on textarea at bounding box center [391, 252] width 252 height 23
type textarea "*"
click at [476, 247] on textarea "**********" at bounding box center [391, 252] width 252 height 23
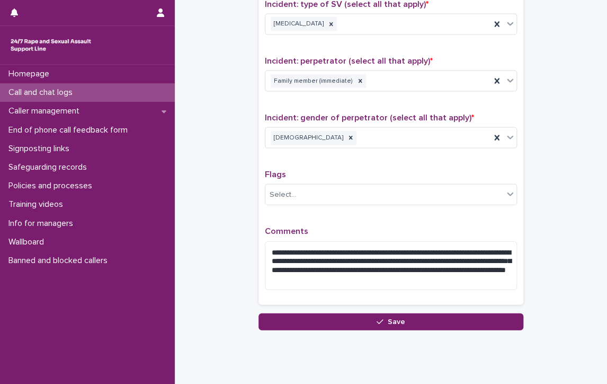
click at [468, 277] on textarea "**********" at bounding box center [391, 265] width 252 height 49
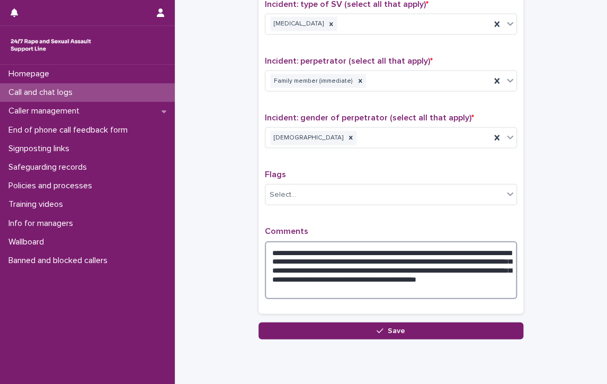
click at [359, 281] on textarea "**********" at bounding box center [391, 270] width 252 height 58
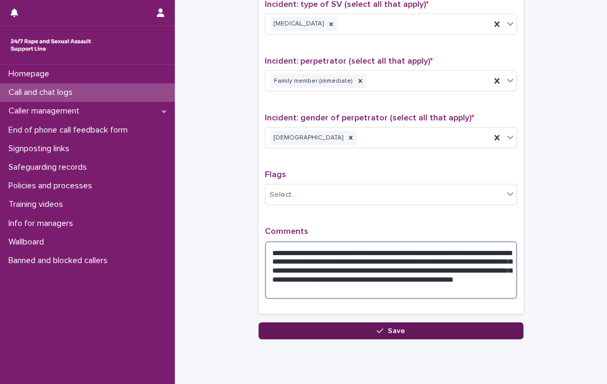
type textarea "**********"
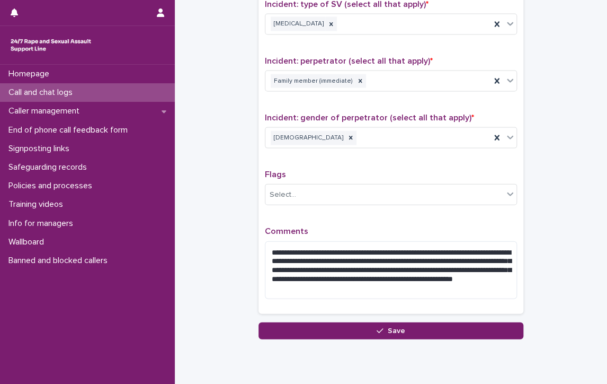
click at [369, 322] on button "Save" at bounding box center [391, 330] width 265 height 17
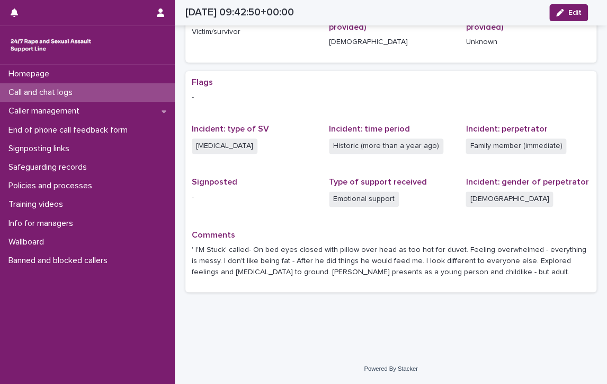
scroll to position [159, 0]
click at [32, 90] on p "Call and chat logs" at bounding box center [42, 92] width 77 height 10
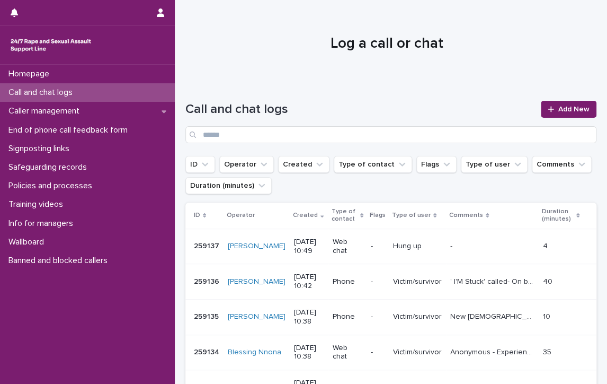
click at [100, 88] on div "Call and chat logs" at bounding box center [87, 92] width 175 height 19
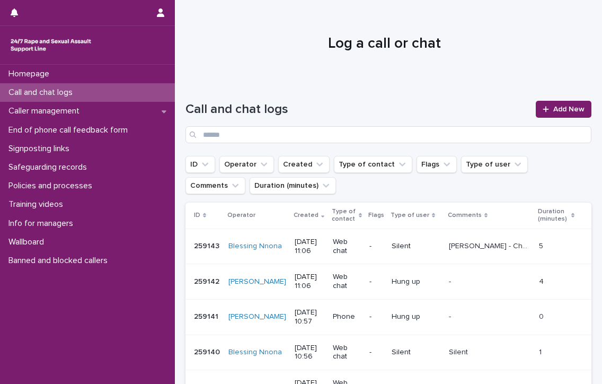
click at [43, 90] on p "Call and chat logs" at bounding box center [42, 92] width 77 height 10
click at [77, 110] on p "Caller management" at bounding box center [46, 111] width 84 height 10
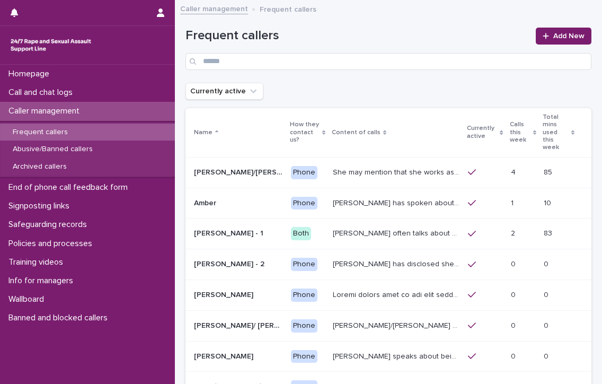
drag, startPoint x: 114, startPoint y: 340, endPoint x: 116, endPoint y: 348, distance: 8.5
click at [116, 348] on div "Homepage Call and chat logs Caller management Frequent callers Abusive/Banned c…" at bounding box center [87, 224] width 175 height 319
